Goal: Communication & Community: Answer question/provide support

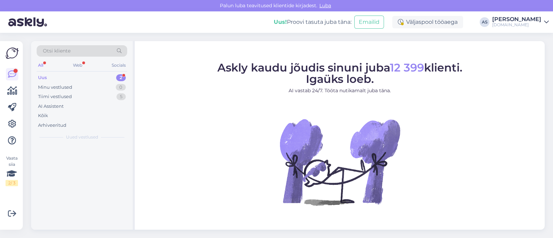
click at [103, 76] on div "Uus 2" at bounding box center [82, 78] width 91 height 10
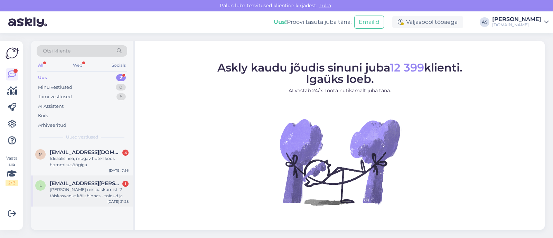
click at [98, 193] on div "[PERSON_NAME] reisipakkumist. 2 täiskasvanut kõik hinnas - toidud ja joogid 7öö…" at bounding box center [89, 193] width 79 height 12
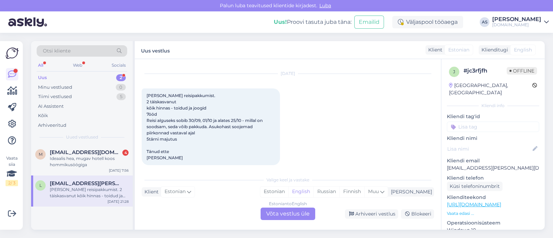
scroll to position [26, 0]
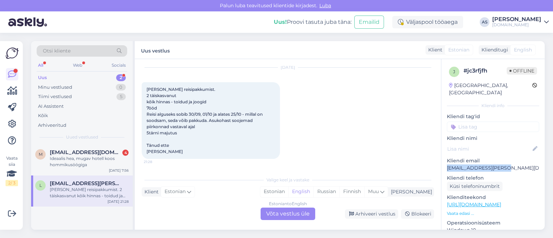
drag, startPoint x: 510, startPoint y: 161, endPoint x: 441, endPoint y: 162, distance: 69.8
click at [441, 162] on div "j # jc3rfjfh Offline [GEOGRAPHIC_DATA], [GEOGRAPHIC_DATA] Kliendi info Kliendi …" at bounding box center [493, 144] width 104 height 171
copy p "[EMAIL_ADDRESS][PERSON_NAME][DOMAIN_NAME]"
click at [302, 216] on div "Estonian to English Võta vestlus üle" at bounding box center [288, 214] width 55 height 12
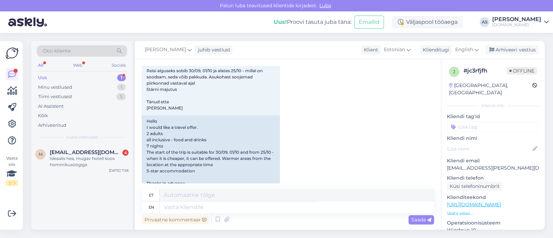
scroll to position [90, 0]
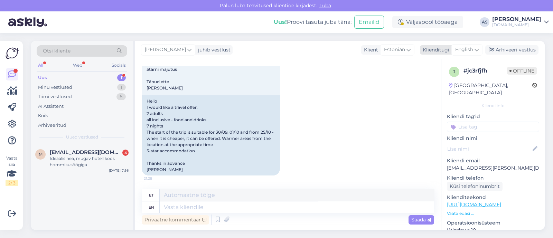
click at [470, 49] on span "English" at bounding box center [464, 50] width 18 height 8
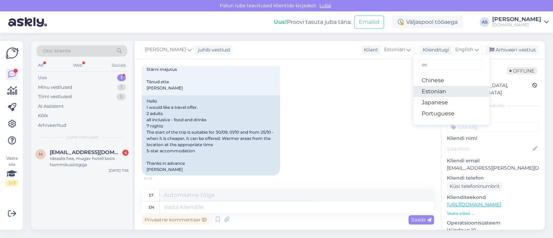
type input "es"
click at [448, 94] on link "Estonian" at bounding box center [451, 91] width 76 height 11
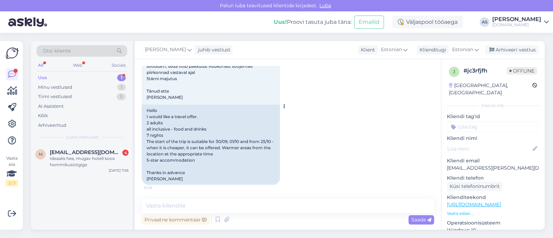
scroll to position [81, 0]
click at [230, 208] on textarea at bounding box center [288, 206] width 292 height 15
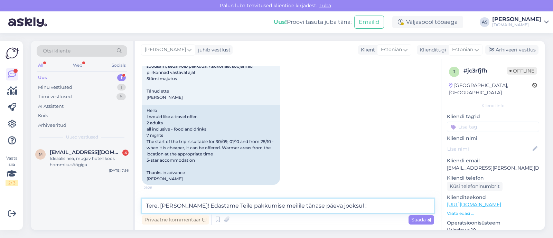
type textarea "Tere, [PERSON_NAME]! Edastame Teile pakkumise meilile tänase päeva jooksul :)"
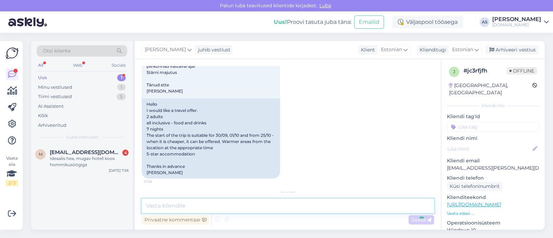
scroll to position [131, 0]
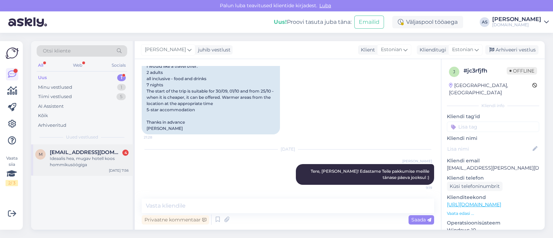
click at [77, 164] on div "Ideaalis hea, mugav hotell koos hommikusöögiga" at bounding box center [89, 161] width 79 height 12
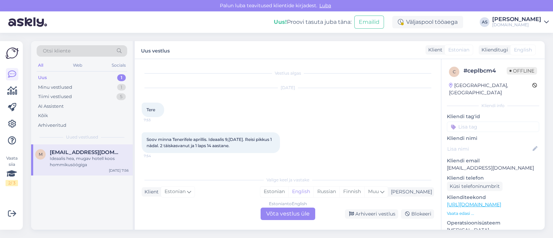
scroll to position [53, 0]
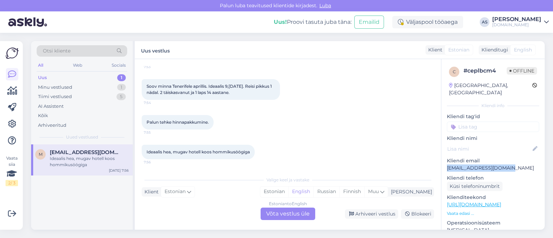
drag, startPoint x: 487, startPoint y: 161, endPoint x: 441, endPoint y: 163, distance: 46.0
click at [441, 163] on div "c # ceplbcm4 Offline [GEOGRAPHIC_DATA], [GEOGRAPHIC_DATA] Kliendi info Kliendi …" at bounding box center [493, 144] width 104 height 171
copy p "[EMAIL_ADDRESS][DOMAIN_NAME]"
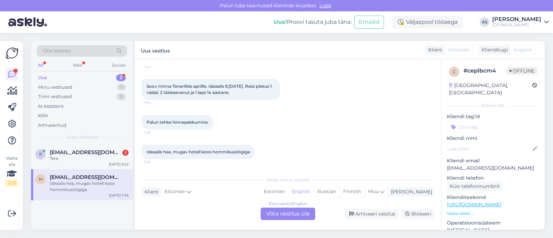
click at [287, 215] on div "Estonian to English Võta vestlus üle" at bounding box center [288, 214] width 55 height 12
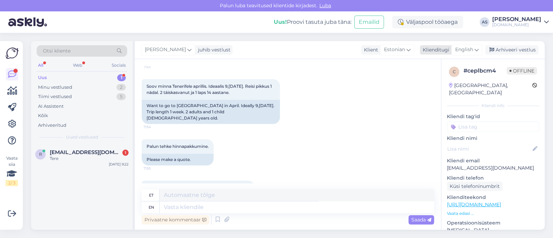
click at [470, 51] on span "English" at bounding box center [464, 50] width 18 height 8
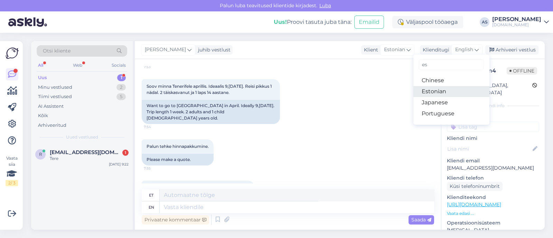
click at [445, 92] on link "Estonian" at bounding box center [451, 91] width 76 height 11
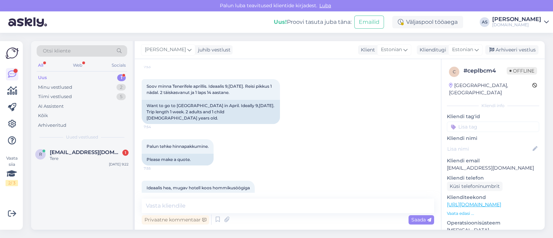
scroll to position [81, 0]
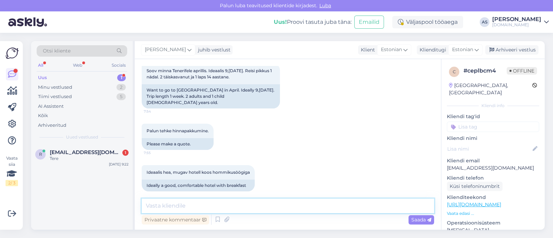
click at [233, 203] on textarea at bounding box center [288, 206] width 292 height 15
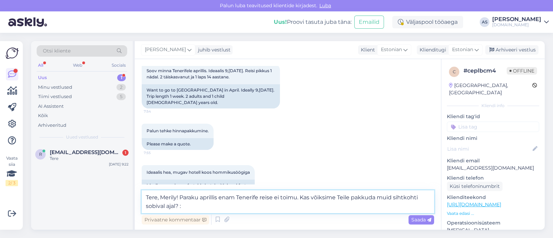
type textarea "Tere, Merily! Paraku aprillis enam Tenerife reise ei toimu. Kas võiksime Teile …"
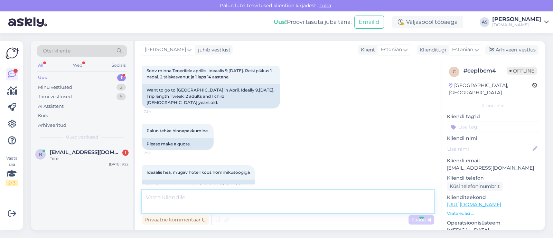
scroll to position [117, 0]
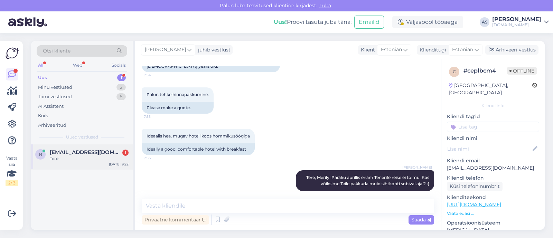
click at [75, 158] on div "Tere" at bounding box center [89, 158] width 79 height 6
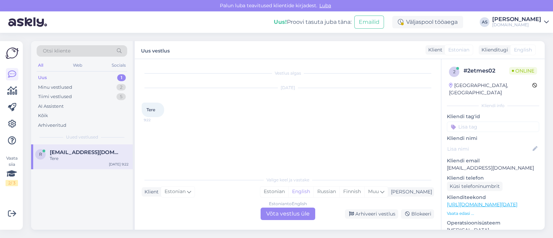
click at [273, 211] on div "Estonian to English Võta vestlus üle" at bounding box center [288, 214] width 55 height 12
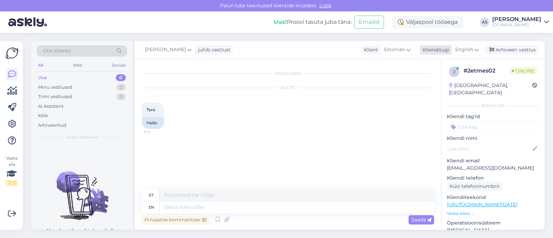
click at [468, 52] on span "English" at bounding box center [464, 50] width 18 height 8
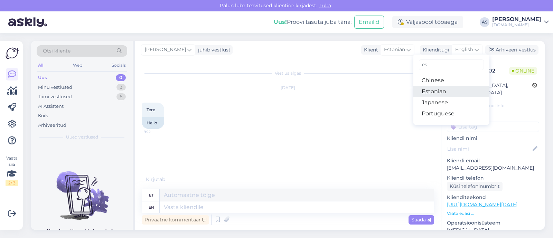
drag, startPoint x: 457, startPoint y: 88, endPoint x: 449, endPoint y: 90, distance: 8.9
click at [457, 88] on link "Estonian" at bounding box center [451, 91] width 76 height 11
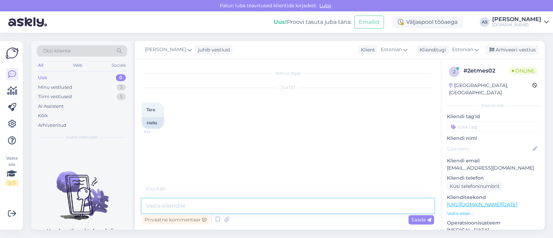
click at [219, 205] on textarea at bounding box center [288, 206] width 292 height 15
type textarea "Tere, kuidas saame abiks olla? :)"
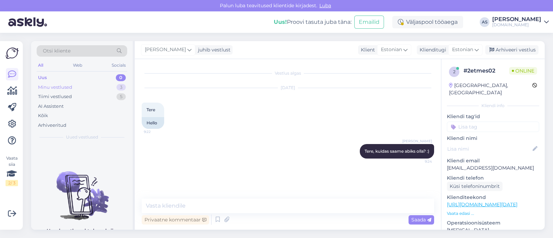
click at [90, 89] on div "Minu vestlused 3" at bounding box center [82, 88] width 91 height 10
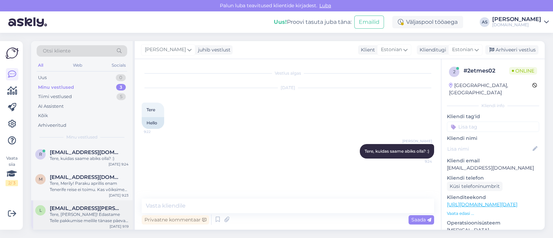
click at [93, 213] on div "Tere, [PERSON_NAME]! Edastame Teile pakkumise meilile tänase päeva jooksul :)" at bounding box center [89, 217] width 79 height 12
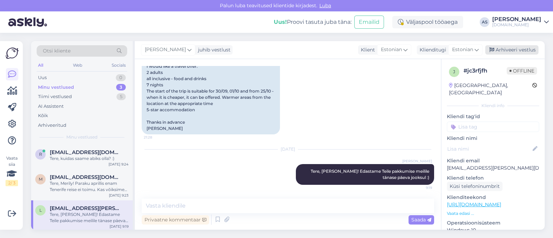
click at [521, 52] on div "Arhiveeri vestlus" at bounding box center [511, 49] width 53 height 9
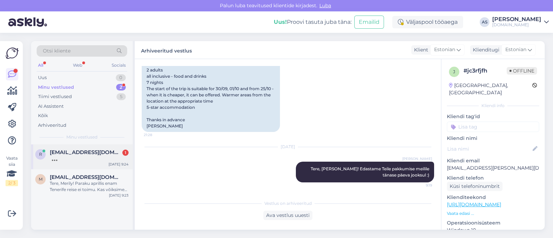
click at [86, 152] on span "[EMAIL_ADDRESS][DOMAIN_NAME]" at bounding box center [86, 152] width 72 height 6
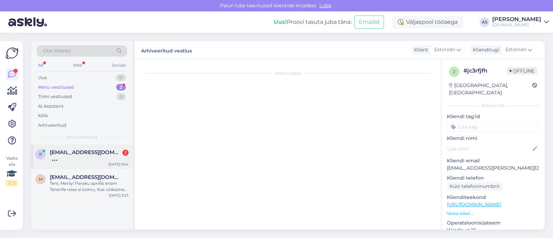
scroll to position [10, 0]
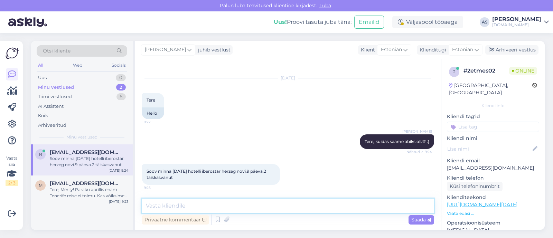
click at [236, 212] on textarea at bounding box center [288, 206] width 292 height 15
click at [465, 210] on p "Vaata edasi ..." at bounding box center [493, 213] width 92 height 6
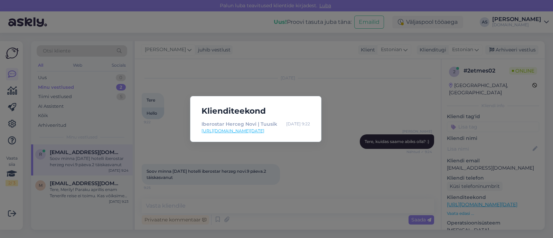
click at [324, 179] on div "Klienditeekond Iberostar Herceg Novi | Tuusik [DATE] 9:22 [URL][DOMAIN_NAME][DA…" at bounding box center [276, 119] width 553 height 238
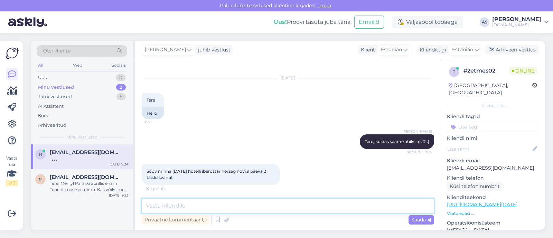
click at [219, 205] on textarea at bounding box center [288, 206] width 292 height 15
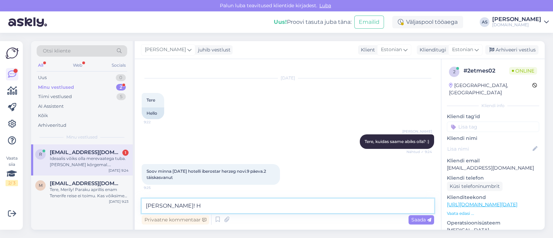
scroll to position [45, 0]
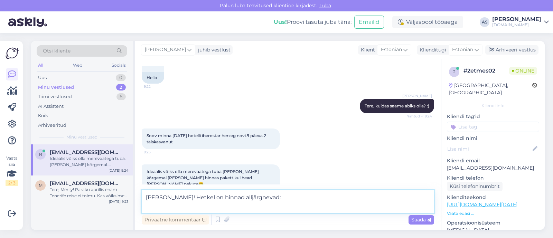
paste textarea "Iberostar Herceg Novi (4)"
click at [146, 205] on textarea "[PERSON_NAME]! Hetkel on hinnad alljärgnevad: Iberostar Herceg Novi (4)" at bounding box center [288, 201] width 292 height 23
click at [283, 207] on textarea "[PERSON_NAME]! Hetkel on hinnad alljärgnevad: 19.05 Iberostar Herceg Novi (4)" at bounding box center [288, 201] width 292 height 23
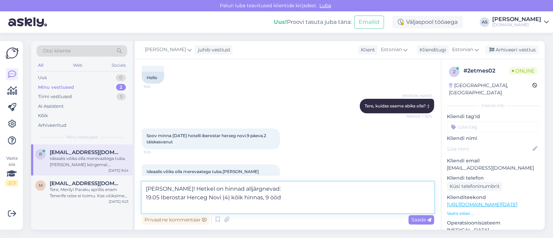
paste textarea "Standard A"
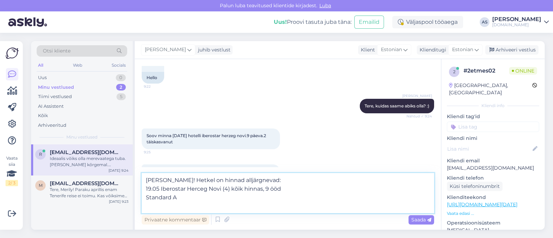
paste textarea "Standard Garden View A"
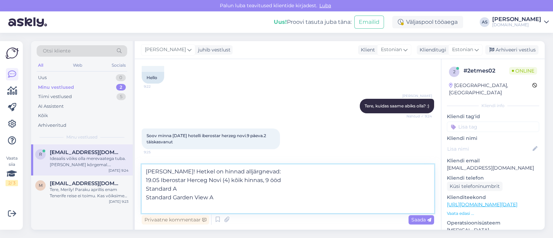
paste textarea "Standard Garden View with Terrace A"
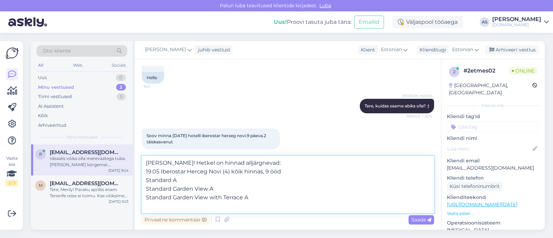
paste textarea "Standard Side Sea View A"
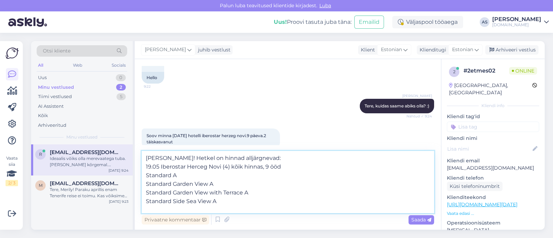
scroll to position [0, 0]
paste textarea "Standard B"
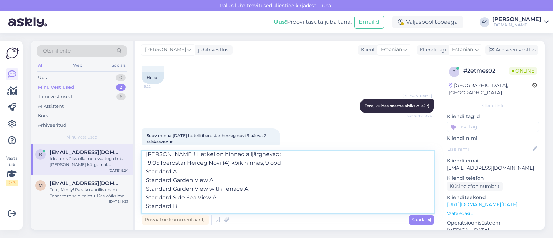
paste textarea "Standard Sea View A"
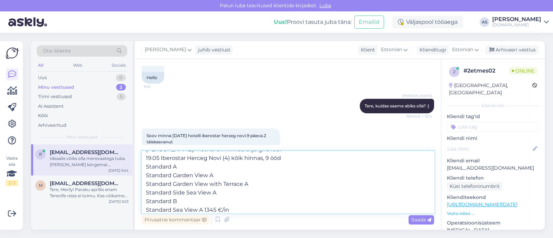
scroll to position [12, 0]
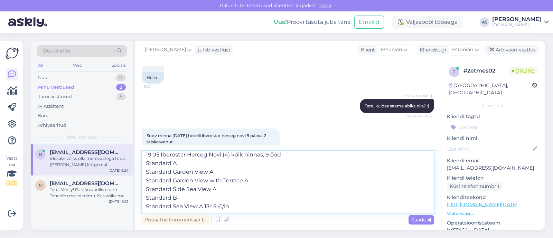
drag, startPoint x: 204, startPoint y: 208, endPoint x: 256, endPoint y: 215, distance: 53.0
click at [256, 215] on div "[PERSON_NAME]! Hetkel on hinnad alljärgnevad: 19.05 Iberostar Herceg Novi (4) k…" at bounding box center [288, 188] width 292 height 75
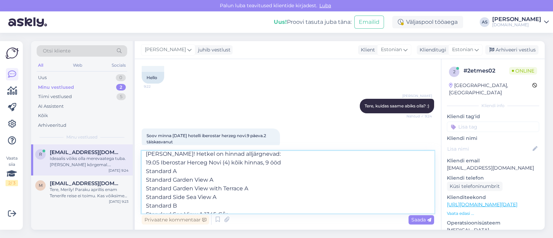
scroll to position [0, 0]
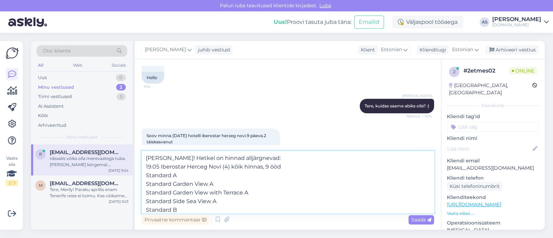
click at [211, 172] on textarea "[PERSON_NAME]! Hetkel on hinnad alljärgnevad: 19.05 Iberostar Herceg Novi (4) k…" at bounding box center [288, 182] width 292 height 62
paste textarea "1345 €/in"
drag, startPoint x: 181, startPoint y: 175, endPoint x: 190, endPoint y: 177, distance: 9.1
click at [190, 177] on textarea "[PERSON_NAME]! Hetkel on hinnad alljärgnevad: 19.05 Iberostar Herceg Novi (4) k…" at bounding box center [288, 182] width 292 height 62
click at [187, 177] on textarea "[PERSON_NAME]! Hetkel on hinnad alljärgnevad: 19.05 Iberostar Herceg Novi (4) k…" at bounding box center [288, 182] width 292 height 62
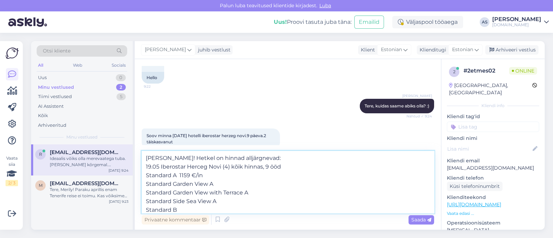
click at [239, 186] on textarea "[PERSON_NAME]! Hetkel on hinnad alljärgnevad: 19.05 Iberostar Herceg Novi (4) k…" at bounding box center [288, 182] width 292 height 62
paste textarea "1345 €/in"
drag, startPoint x: 217, startPoint y: 184, endPoint x: 226, endPoint y: 185, distance: 9.7
click at [226, 185] on textarea "[PERSON_NAME]! Hetkel on hinnad alljärgnevad: 19.05 Iberostar Herceg Novi (4) k…" at bounding box center [288, 182] width 292 height 62
click at [264, 195] on textarea "[PERSON_NAME]! Hetkel on hinnad alljärgnevad: 19.05 Iberostar Herceg Novi (4) k…" at bounding box center [288, 182] width 292 height 62
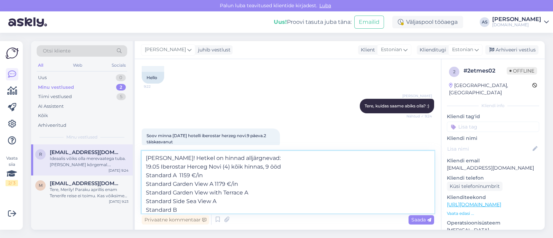
paste textarea "1345 €/in"
drag, startPoint x: 253, startPoint y: 194, endPoint x: 259, endPoint y: 194, distance: 6.2
click at [259, 194] on textarea "[PERSON_NAME]! Hetkel on hinnad alljärgnevad: 19.05 Iberostar Herceg Novi (4) k…" at bounding box center [288, 182] width 292 height 62
click at [238, 200] on textarea "[PERSON_NAME]! Hetkel on hinnad alljärgnevad: 19.05 Iberostar Herceg Novi (4) k…" at bounding box center [288, 182] width 292 height 62
paste textarea "1345 €/in"
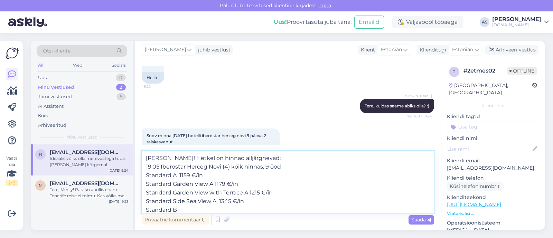
drag, startPoint x: 221, startPoint y: 203, endPoint x: 230, endPoint y: 204, distance: 8.3
click at [230, 204] on textarea "[PERSON_NAME]! Hetkel on hinnad alljärgnevad: 19.05 Iberostar Herceg Novi (4) k…" at bounding box center [288, 182] width 292 height 62
click at [233, 212] on textarea "[PERSON_NAME]! Hetkel on hinnad alljärgnevad: 19.05 Iberostar Herceg Novi (4) k…" at bounding box center [288, 182] width 292 height 62
paste textarea "1345 €/in"
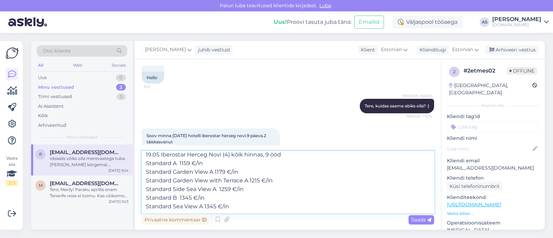
drag, startPoint x: 182, startPoint y: 212, endPoint x: 191, endPoint y: 199, distance: 15.4
click at [191, 199] on textarea "[PERSON_NAME]! Hetkel on hinnad alljärgnevad: 19.05 Iberostar Herceg Novi (4) k…" at bounding box center [288, 182] width 292 height 62
type textarea "[PERSON_NAME]! Hetkel on hinnad alljärgnevad: 19.05 Iberostar Herceg Novi (4) k…"
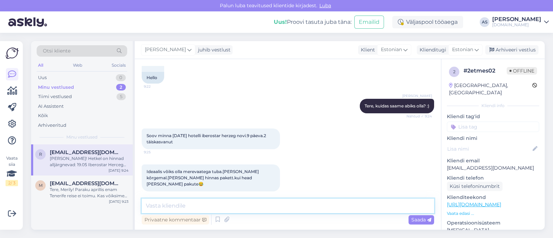
scroll to position [0, 0]
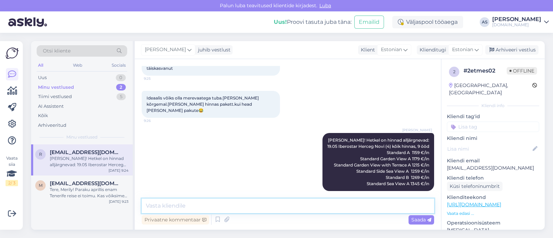
click at [215, 208] on textarea at bounding box center [288, 206] width 292 height 15
type textarea "J"
drag, startPoint x: 199, startPoint y: 205, endPoint x: 120, endPoint y: 198, distance: 79.8
click at [121, 198] on div "Otsi kliente All Web Socials Uus 0 Minu vestlused 2 Tiimi vestlused 5 AI Assist…" at bounding box center [287, 135] width 513 height 189
paste textarea "Standard Sea View Priority Location A"
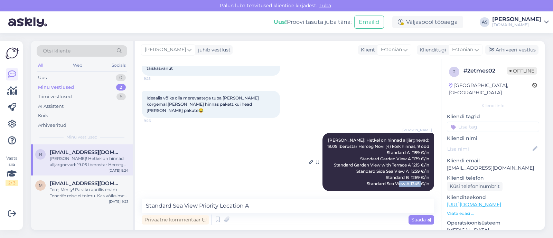
drag, startPoint x: 403, startPoint y: 178, endPoint x: 424, endPoint y: 176, distance: 21.2
click at [424, 176] on div "[PERSON_NAME] [PERSON_NAME]! Hetkel on hinnad alljärgnevad: 19.05 Iberostar Her…" at bounding box center [378, 162] width 112 height 58
copy span "1345 €/in"
click at [274, 205] on textarea "Standard Sea View Priority Location A" at bounding box center [288, 206] width 292 height 15
paste textarea "1345 €/in"
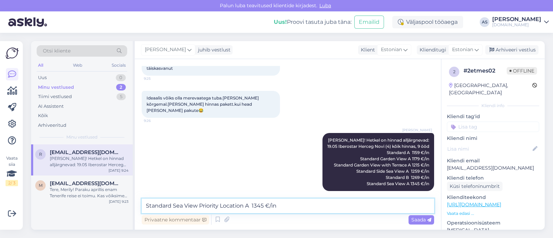
drag, startPoint x: 254, startPoint y: 207, endPoint x: 263, endPoint y: 208, distance: 8.3
click at [263, 208] on textarea "Standard Sea View Priority Location A 1345 €/in" at bounding box center [288, 206] width 292 height 15
type textarea "Standard Sea View Priority Location A 1349 €/in"
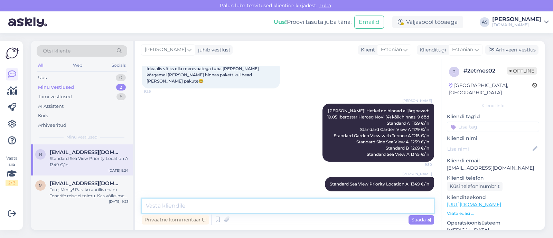
click at [263, 208] on textarea at bounding box center [288, 206] width 292 height 15
type textarea "Milline toatüüp Teile sobida võiks?"
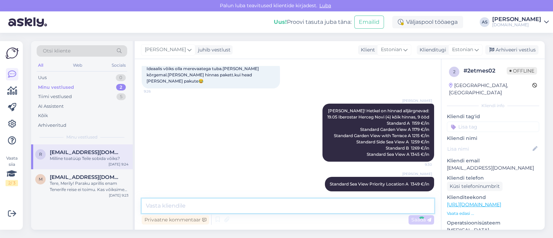
scroll to position [178, 0]
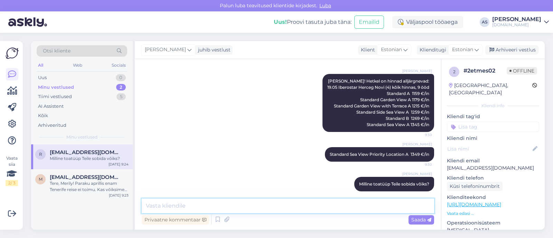
paste textarea "Reisi lennuajad on allolevad (lennuajad võivad muutuda!): 15.09 [GEOGRAPHIC_DAT…"
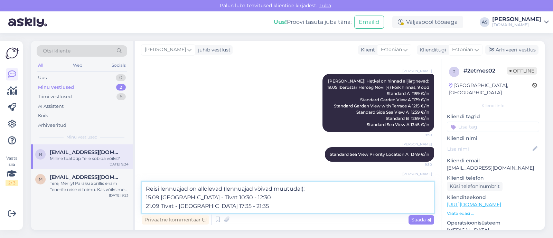
drag, startPoint x: 159, startPoint y: 198, endPoint x: 139, endPoint y: 197, distance: 19.7
click at [139, 198] on div "Vestlus algas [DATE] Tere 9:22 Hello [PERSON_NAME] Tere, kuidas saame abiks oll…" at bounding box center [288, 144] width 306 height 171
drag, startPoint x: 156, startPoint y: 207, endPoint x: 140, endPoint y: 206, distance: 16.3
click at [141, 207] on div "Vestlus algas [DATE] Tere 9:22 Hello [PERSON_NAME] Tere, kuidas saame abiks oll…" at bounding box center [288, 144] width 306 height 171
drag, startPoint x: 202, startPoint y: 198, endPoint x: 198, endPoint y: 198, distance: 4.9
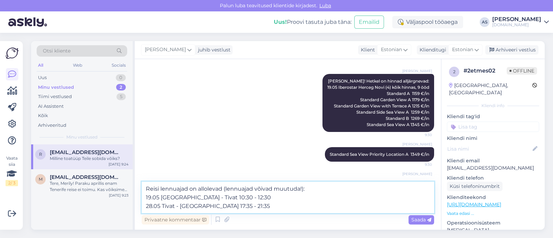
click at [198, 198] on textarea "Reisi lennuajad on allolevad (lennuajad võivad muutuda!): 19.05 [GEOGRAPHIC_DAT…" at bounding box center [288, 197] width 292 height 31
click at [220, 200] on textarea "Reisi lennuajad on allolevad (lennuajad võivad muutuda!): 19.05 [GEOGRAPHIC_DAT…" at bounding box center [288, 197] width 292 height 31
click at [219, 200] on textarea "Reisi lennuajad on allolevad (lennuajad võivad muutuda!): 19.05 [GEOGRAPHIC_DAT…" at bounding box center [288, 197] width 292 height 31
click at [218, 200] on textarea "Reisi lennuajad on allolevad (lennuajad võivad muutuda!): 19.05 [GEOGRAPHIC_DAT…" at bounding box center [288, 197] width 292 height 31
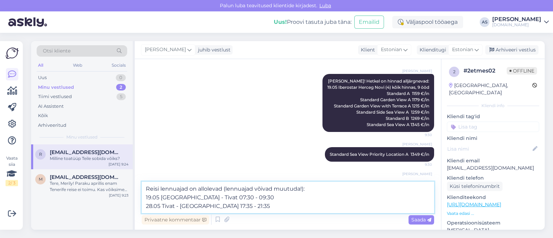
click at [204, 208] on textarea "Reisi lennuajad on allolevad (lennuajad võivad muutuda!): 19.05 [GEOGRAPHIC_DAT…" at bounding box center [288, 197] width 292 height 31
click at [211, 208] on textarea "Reisi lennuajad on allolevad (lennuajad võivad muutuda!): 19.05 [GEOGRAPHIC_DAT…" at bounding box center [288, 197] width 292 height 31
click at [221, 208] on textarea "Reisi lennuajad on allolevad (lennuajad võivad muutuda!): 19.05 [GEOGRAPHIC_DAT…" at bounding box center [288, 197] width 292 height 31
drag, startPoint x: 225, startPoint y: 206, endPoint x: 232, endPoint y: 206, distance: 6.9
click at [232, 206] on textarea "Reisi lennuajad on allolevad (lennuajad võivad muutuda!): 19.05 [GEOGRAPHIC_DAT…" at bounding box center [288, 197] width 292 height 31
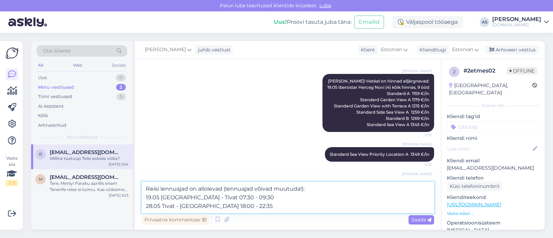
click at [237, 206] on textarea "Reisi lennuajad on allolevad (lennuajad võivad muutuda!): 19.05 [GEOGRAPHIC_DAT…" at bounding box center [288, 197] width 292 height 31
drag, startPoint x: 237, startPoint y: 206, endPoint x: 228, endPoint y: 206, distance: 9.7
click at [228, 206] on textarea "Reisi lennuajad on allolevad (lennuajad võivad muutuda!): 19.05 [GEOGRAPHIC_DAT…" at bounding box center [288, 197] width 292 height 31
type textarea "Reisi lennuajad on allolevad (lennuajad võivad muutuda!): 19.05 [GEOGRAPHIC_DAT…"
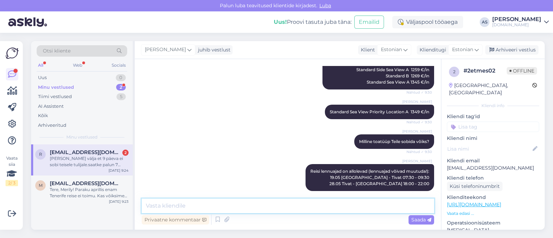
scroll to position [286, 0]
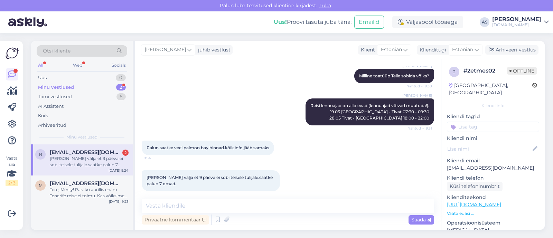
click at [91, 161] on div "[PERSON_NAME] välja et 9 päeva ei sobi teisele tulijale.saatke palun 7 omad." at bounding box center [89, 161] width 79 height 12
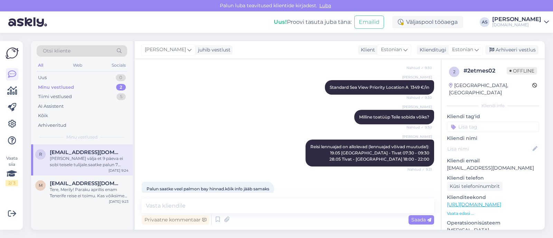
scroll to position [286, 0]
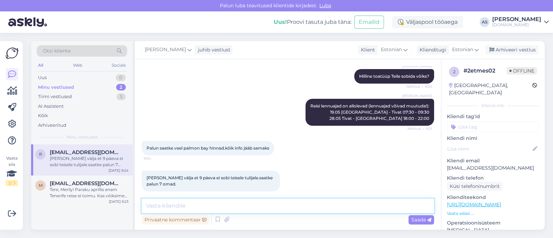
click at [253, 210] on textarea at bounding box center [288, 206] width 292 height 15
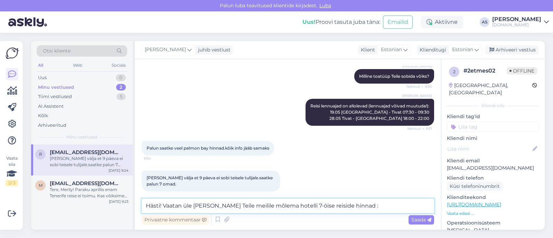
type textarea "Hästi! Vaatan üle [PERSON_NAME] Teile meilile mõlema hotelli 7-öise reiside hin…"
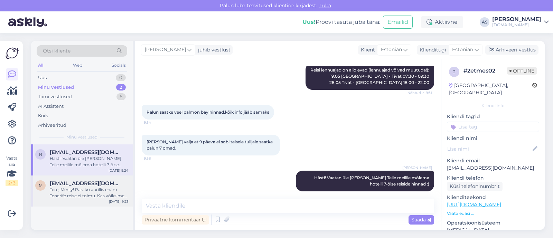
click at [92, 189] on div "Tere, Merily! Paraku aprillis enam Tenerife reise ei toimu. Kas võiksime Teile …" at bounding box center [89, 193] width 79 height 12
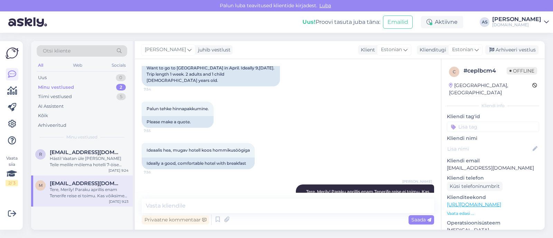
scroll to position [116, 0]
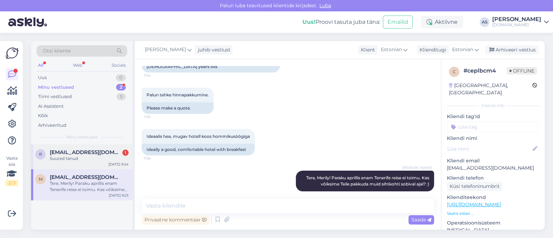
click at [77, 159] on div "Suured tänud" at bounding box center [89, 158] width 79 height 6
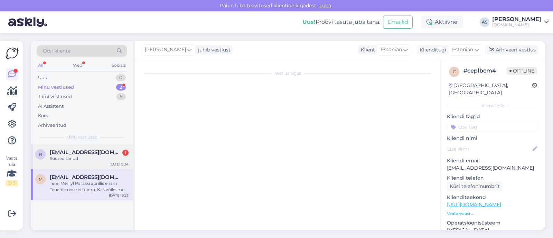
scroll to position [70, 0]
